Goal: Information Seeking & Learning: Learn about a topic

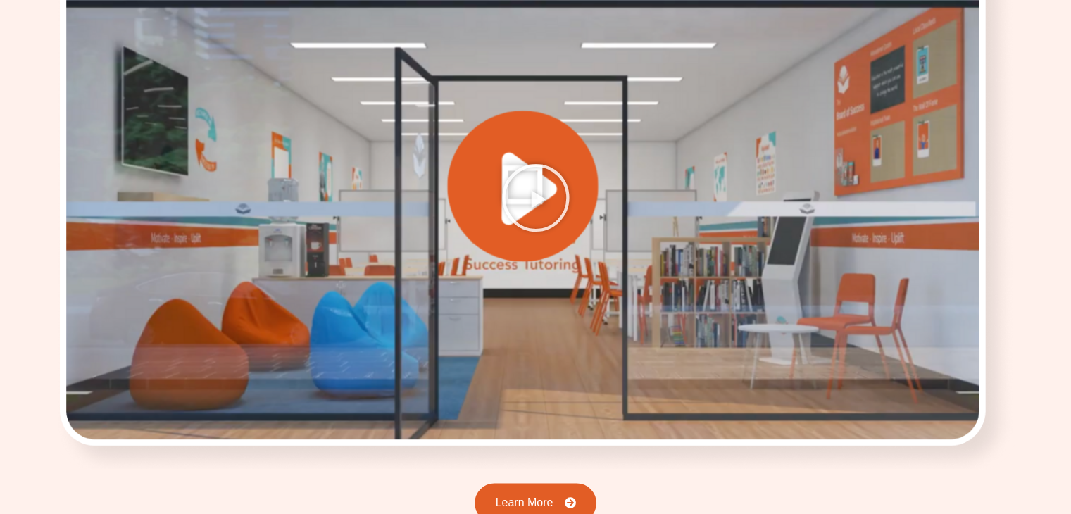
scroll to position [1910, 0]
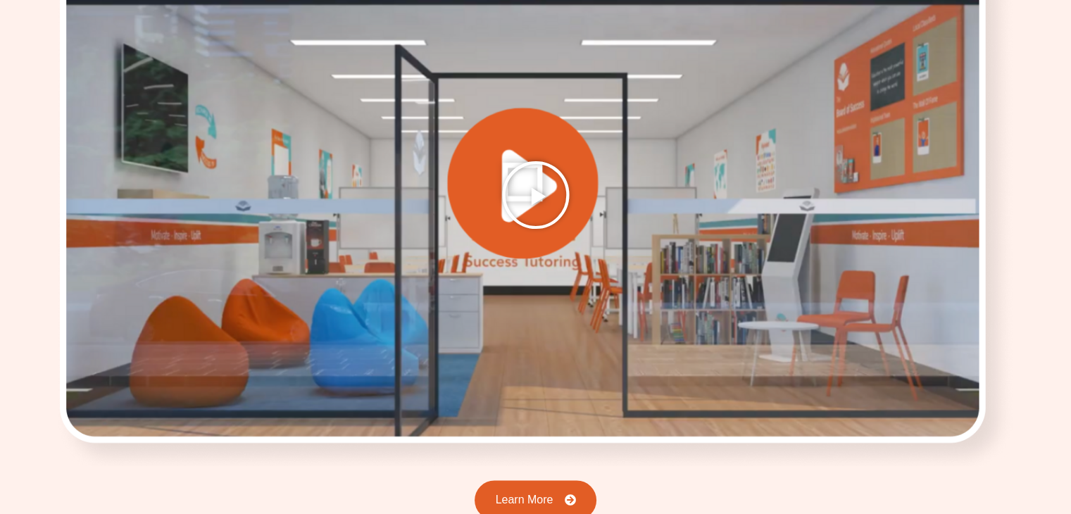
click at [539, 179] on icon "Play Video" at bounding box center [535, 195] width 70 height 70
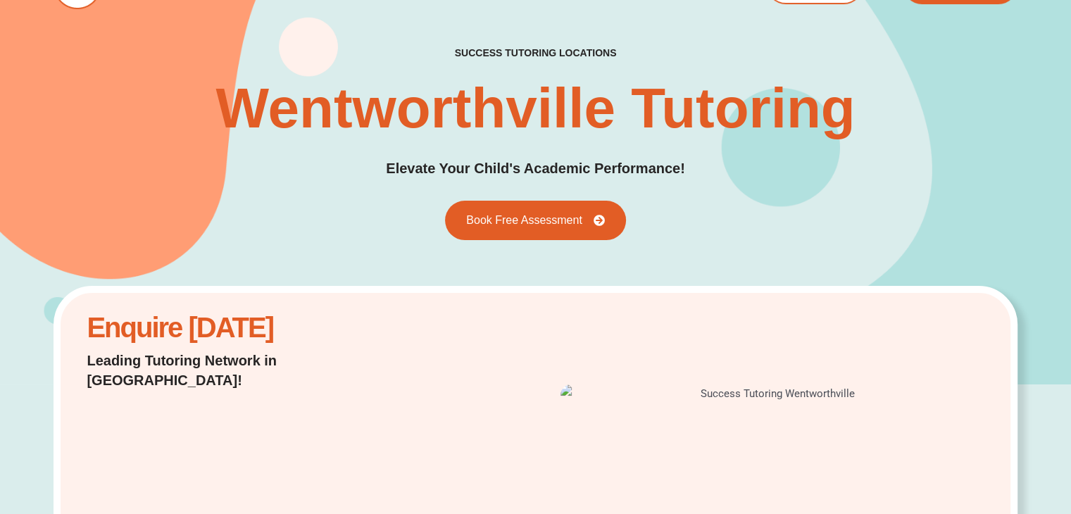
scroll to position [0, 0]
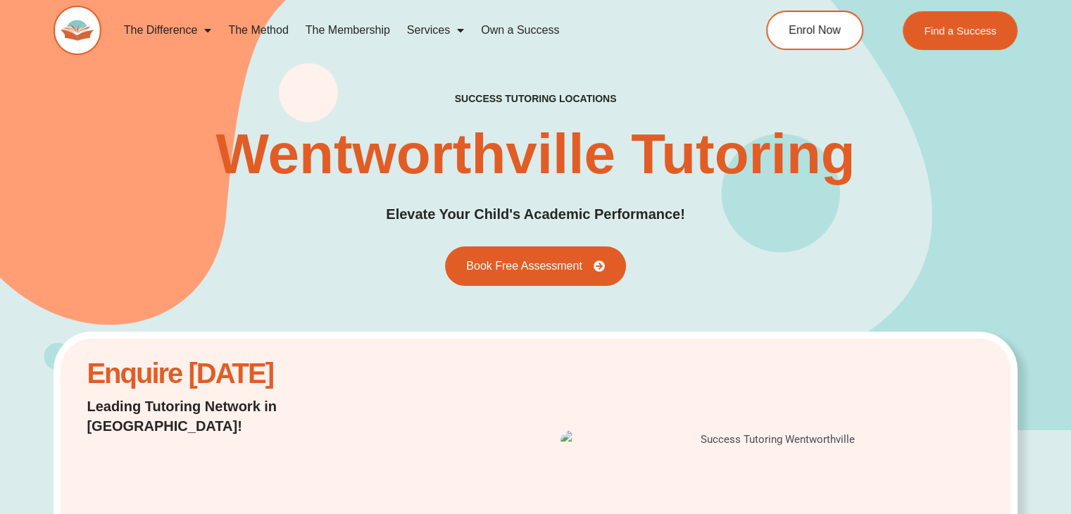
click at [365, 26] on link "The Membership" at bounding box center [347, 30] width 101 height 32
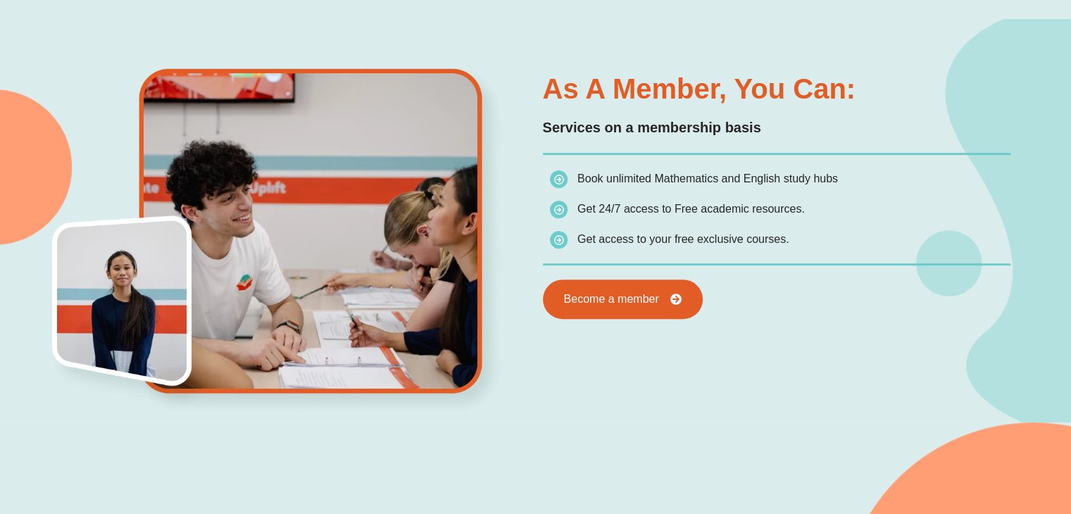
scroll to position [738, 0]
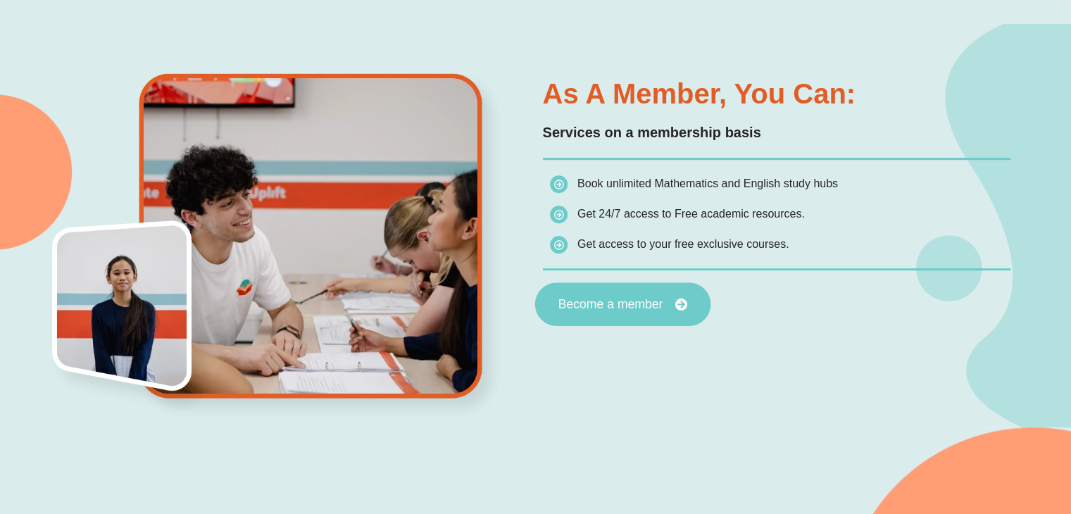
click at [611, 291] on link "Become a member" at bounding box center [622, 304] width 176 height 44
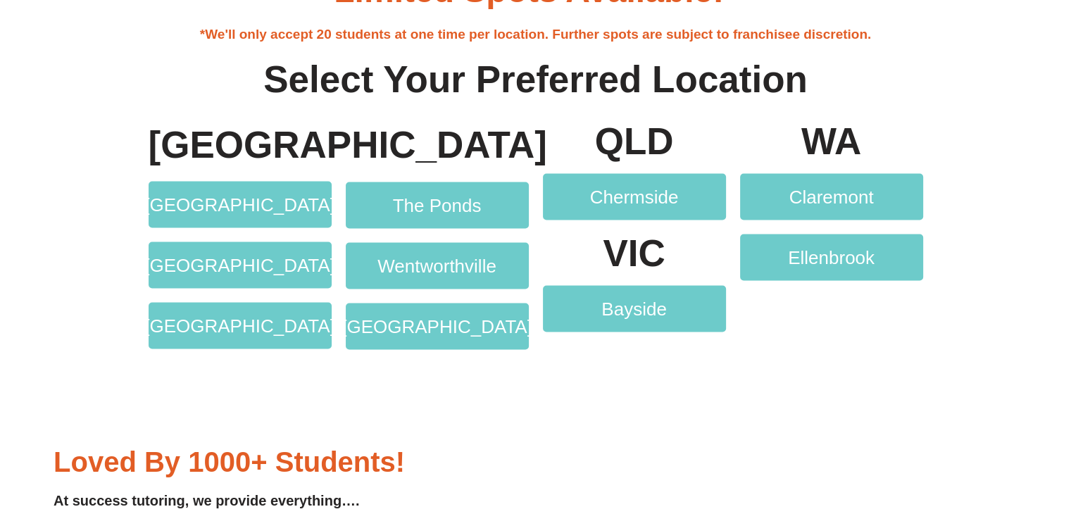
scroll to position [2749, 0]
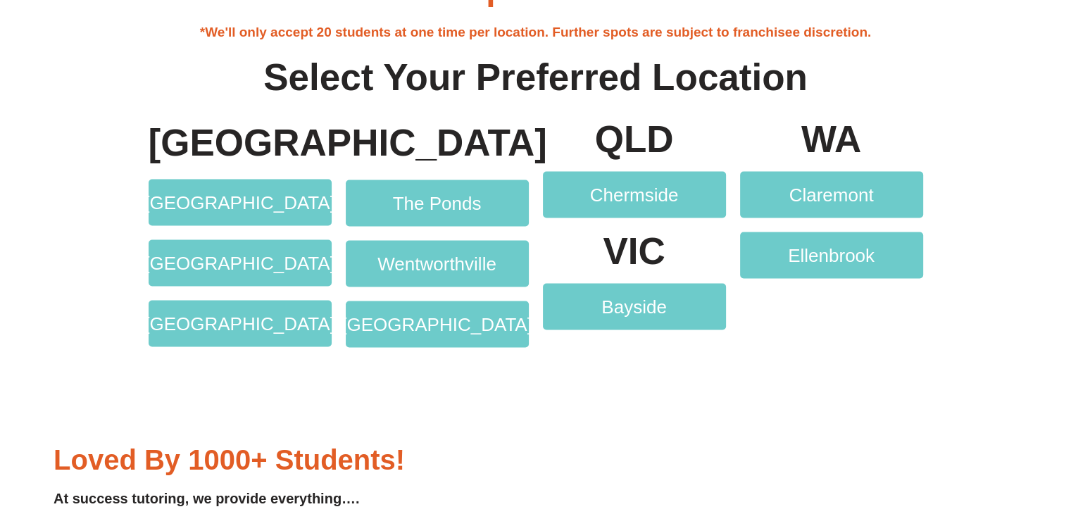
click at [1070, 271] on html "Skip to content The Difference Personalised Program Inspirational Tutors Motiva…" at bounding box center [535, 272] width 1071 height 6049
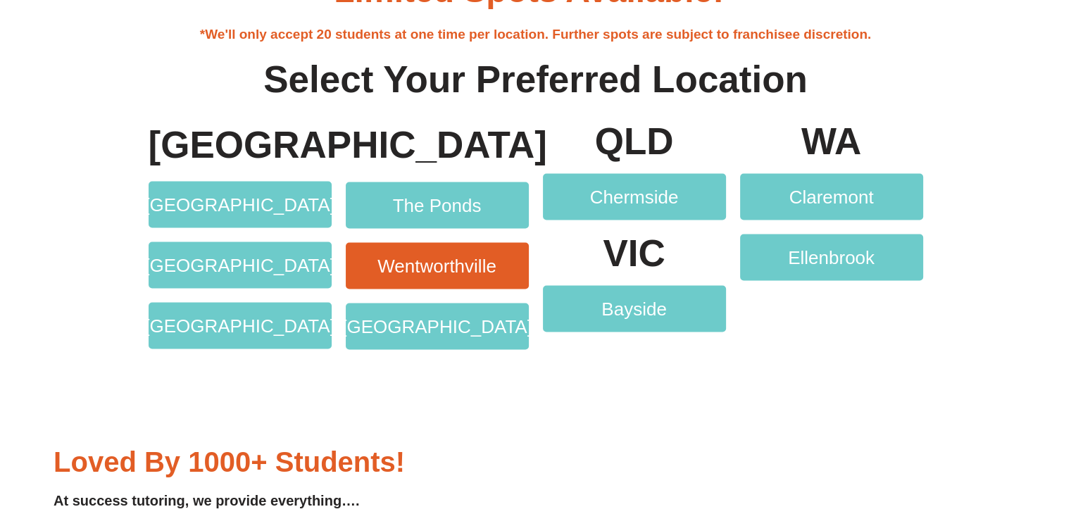
click at [514, 275] on link "Wentworthville" at bounding box center [437, 266] width 183 height 46
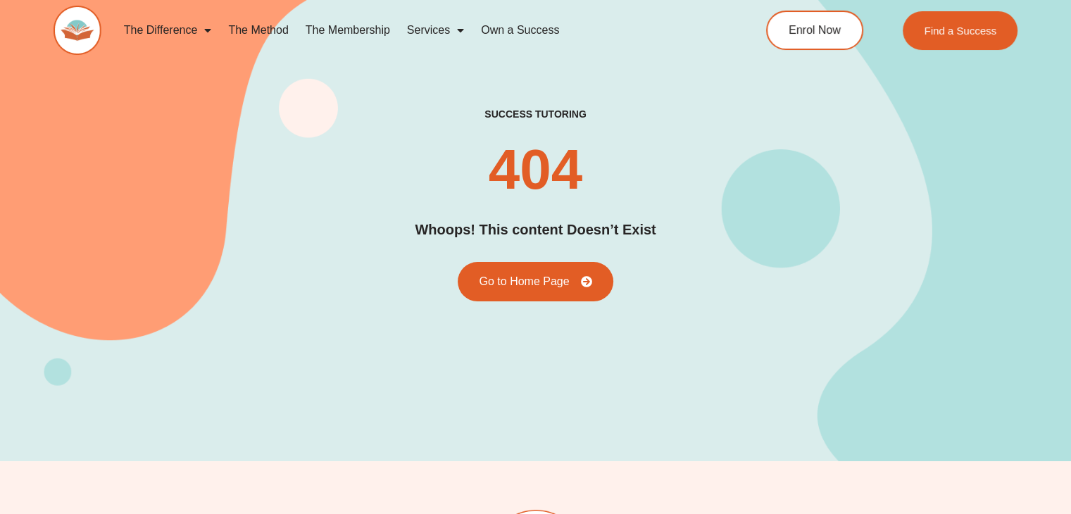
drag, startPoint x: 1076, startPoint y: 125, endPoint x: 1046, endPoint y: 46, distance: 84.2
click at [272, 30] on link "The Method" at bounding box center [258, 30] width 77 height 32
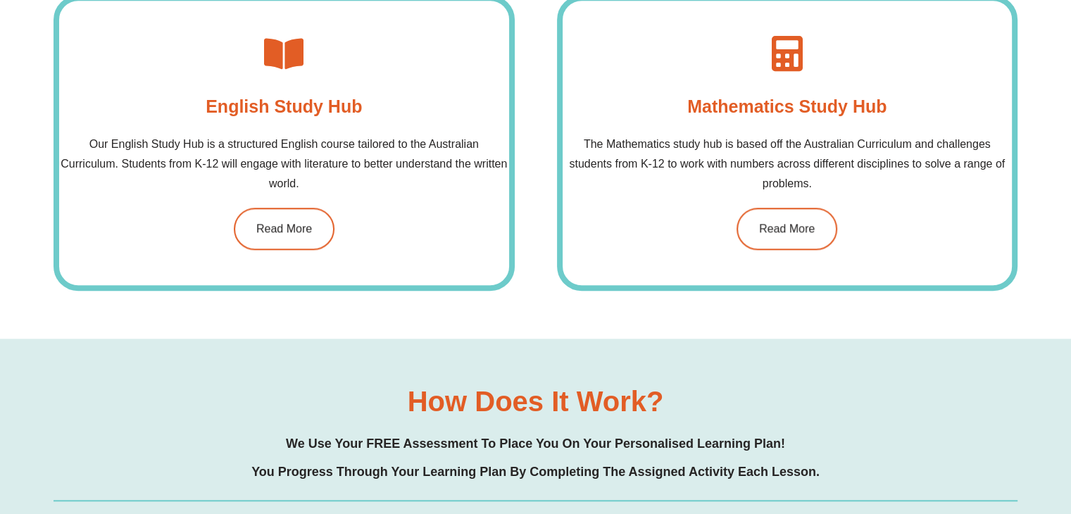
scroll to position [1154, 0]
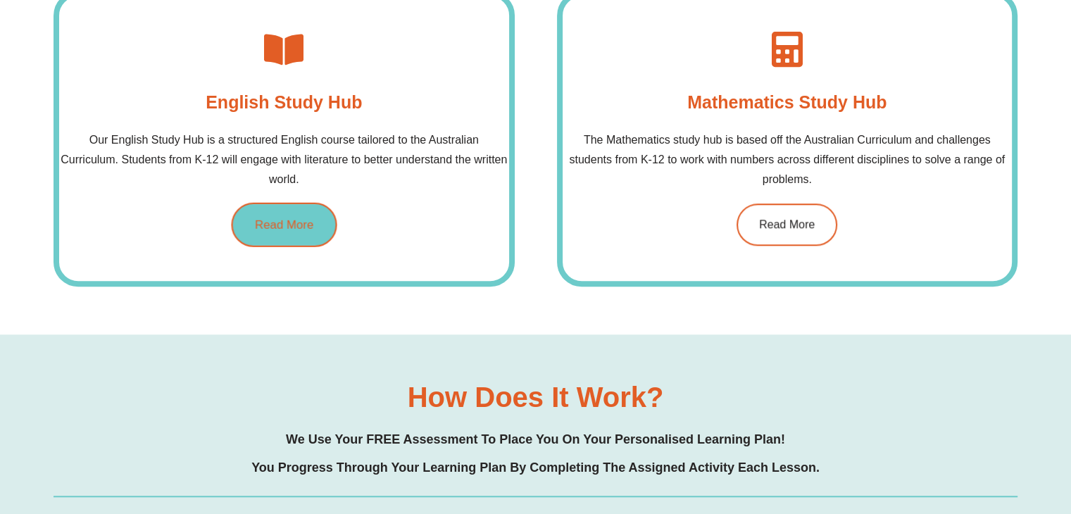
click at [274, 225] on span "Read More" at bounding box center [284, 224] width 58 height 12
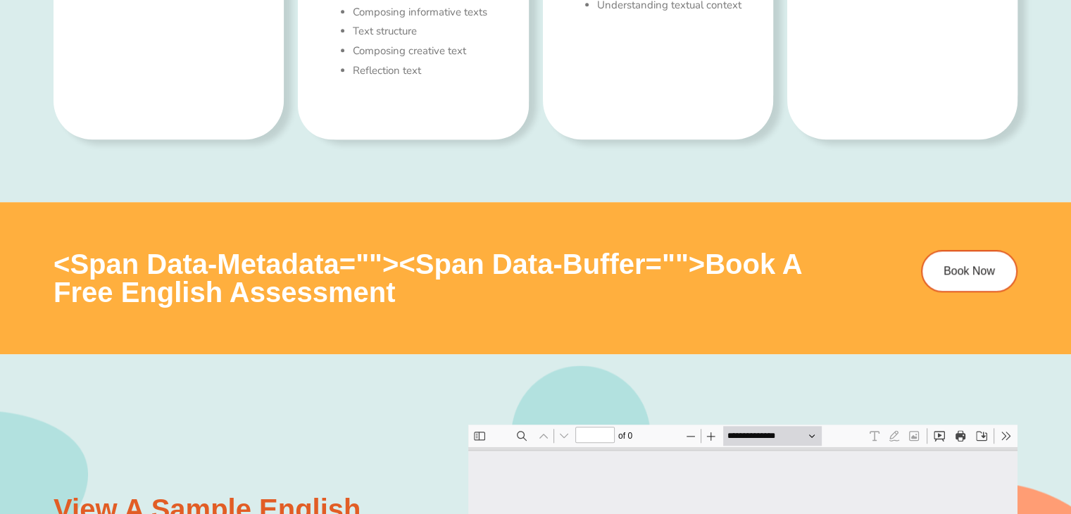
scroll to position [1273, 0]
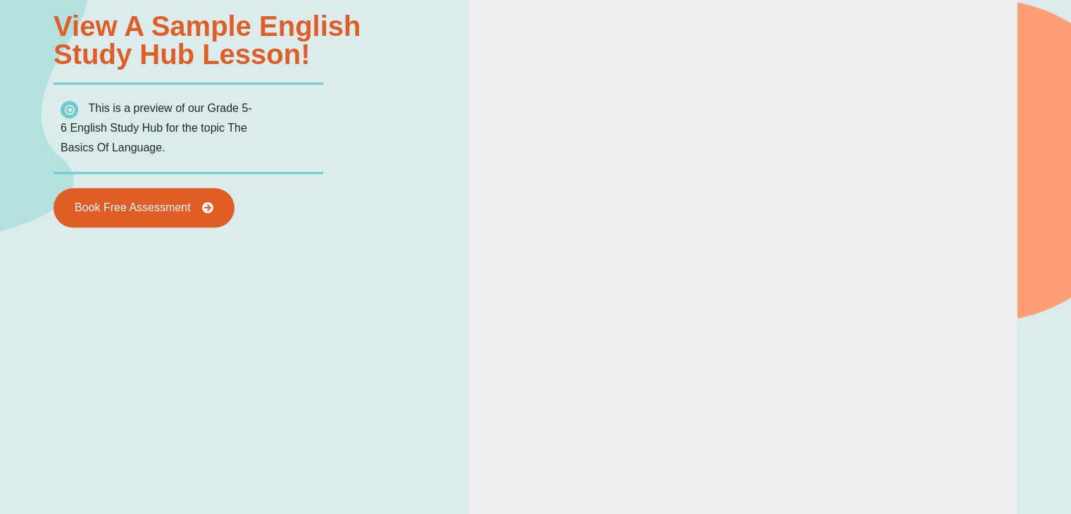
type input "*"
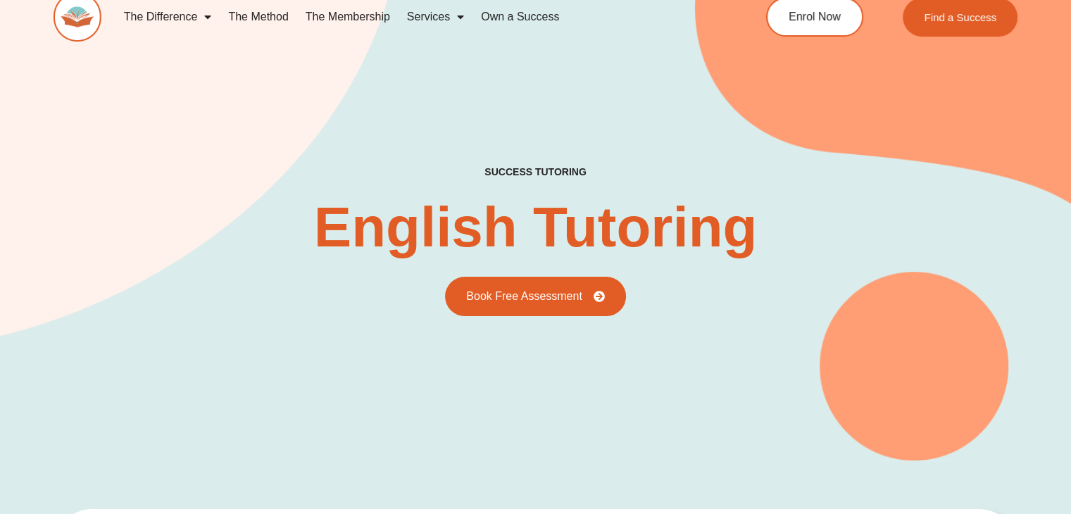
scroll to position [0, 0]
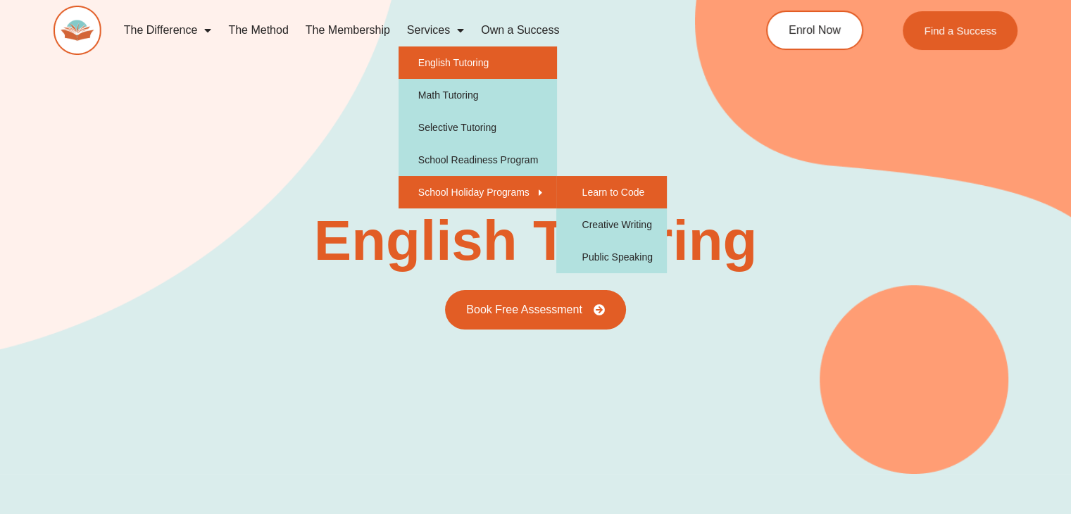
click at [593, 198] on link "Learn to Code" at bounding box center [611, 192] width 110 height 32
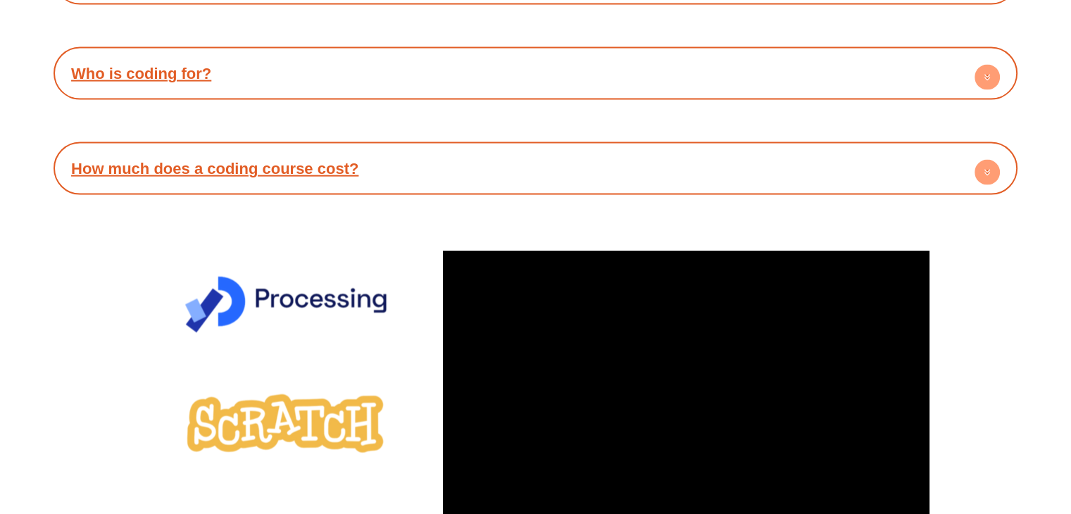
scroll to position [3125, 0]
